Goal: Navigation & Orientation: Understand site structure

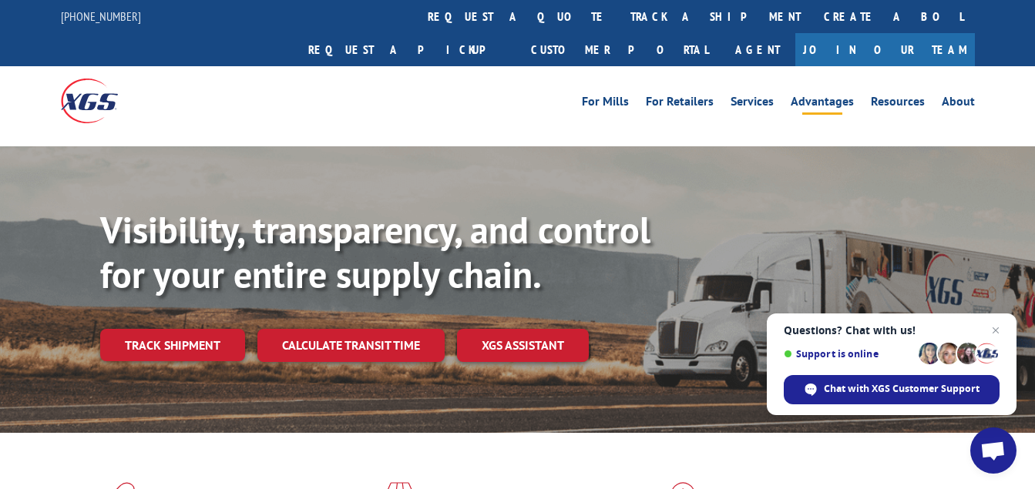
click at [806, 96] on link "Advantages" at bounding box center [822, 104] width 63 height 17
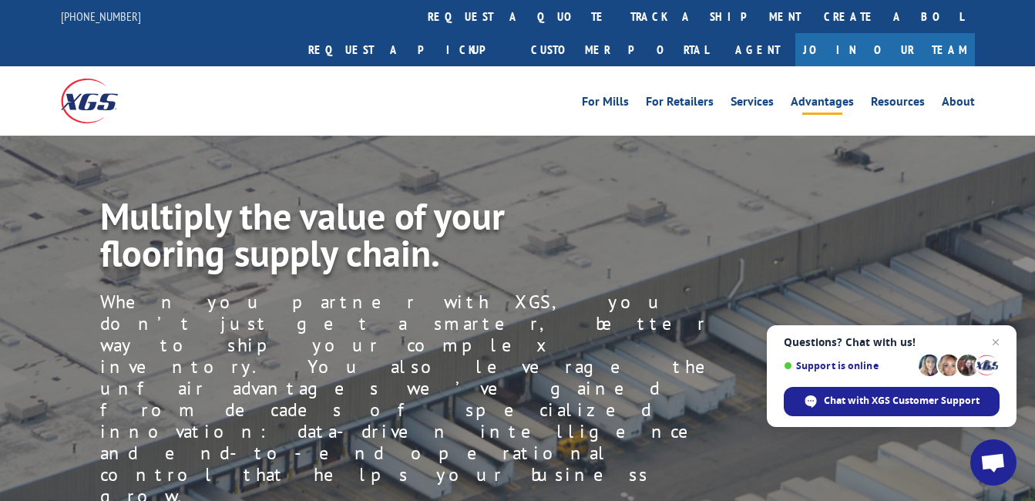
click at [76, 79] on img at bounding box center [89, 101] width 57 height 44
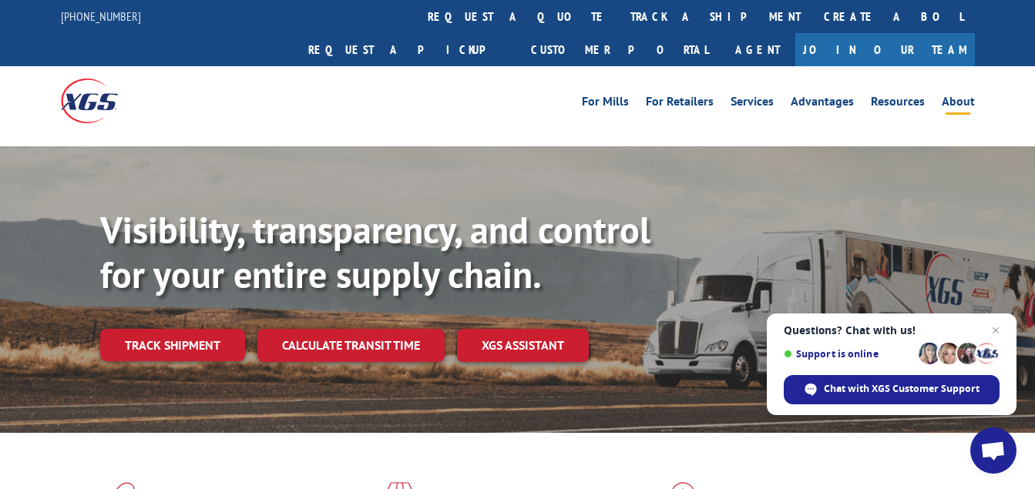
click at [957, 96] on link "About" at bounding box center [958, 104] width 33 height 17
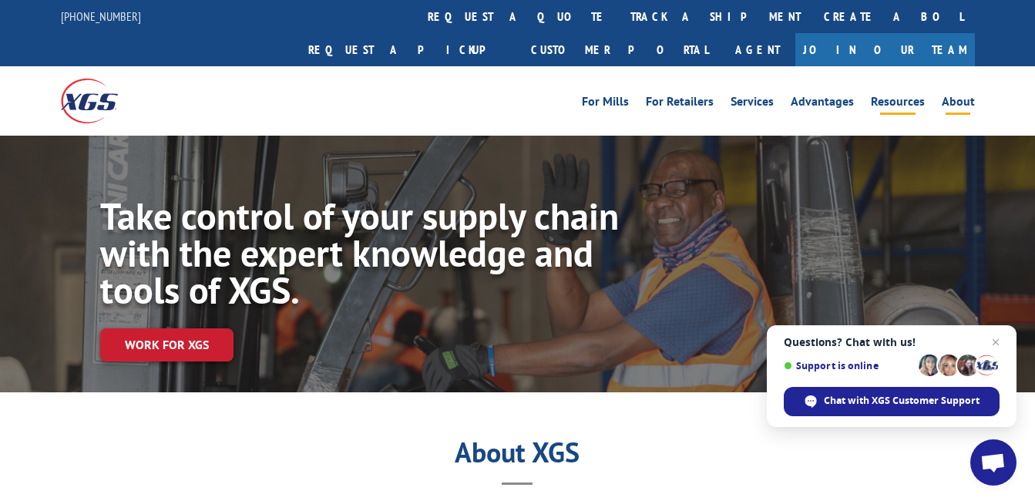
click at [892, 96] on link "Resources" at bounding box center [898, 104] width 54 height 17
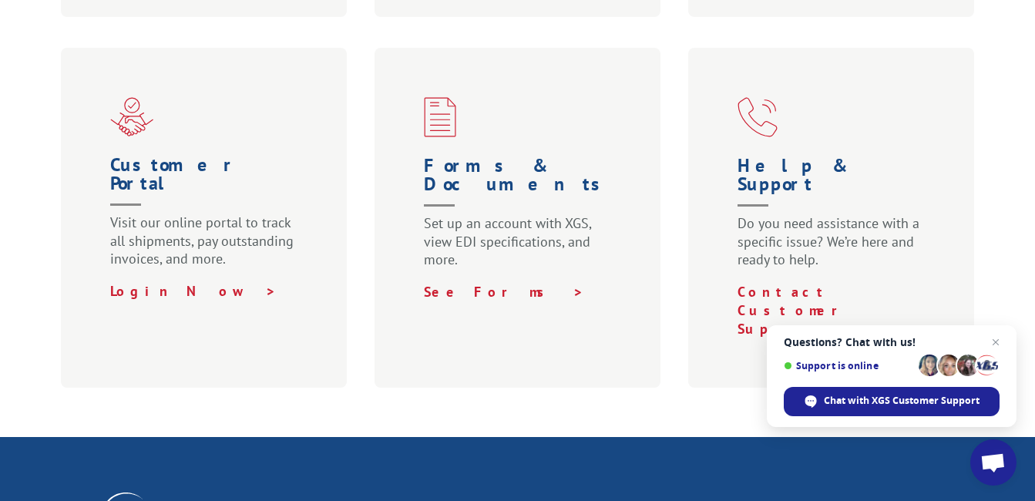
scroll to position [1002, 0]
